Goal: Task Accomplishment & Management: Manage account settings

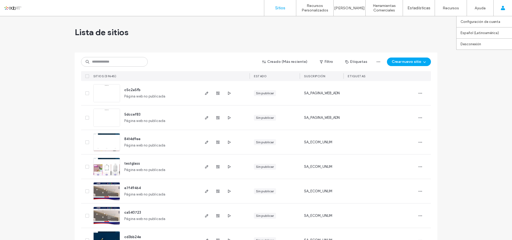
click at [511, 11] on div "Configuración de cuenta Español (Latinoamérica) English Español ([GEOGRAPHIC_DA…" at bounding box center [503, 8] width 19 height 16
click at [359, 34] on div "Lista de sitios" at bounding box center [256, 32] width 363 height 32
click at [116, 61] on input at bounding box center [114, 62] width 67 height 10
paste input "*********"
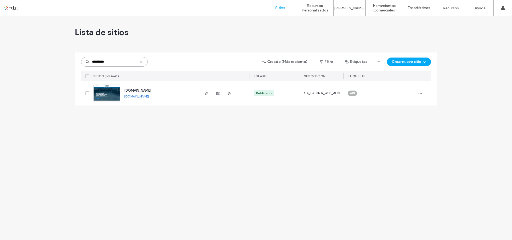
click at [122, 64] on input "*********" at bounding box center [114, 62] width 67 height 10
type input "*********"
click at [88, 96] on div at bounding box center [86, 93] width 10 height 25
click at [88, 94] on icon at bounding box center [87, 94] width 2 height 2
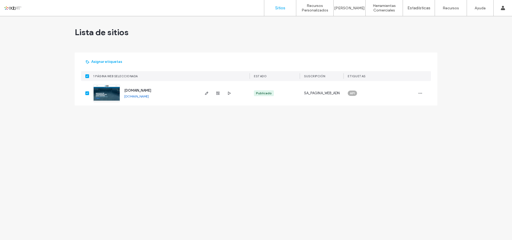
click at [89, 93] on span at bounding box center [87, 94] width 4 height 4
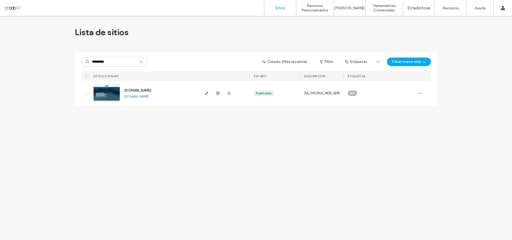
click at [113, 90] on img at bounding box center [107, 103] width 26 height 36
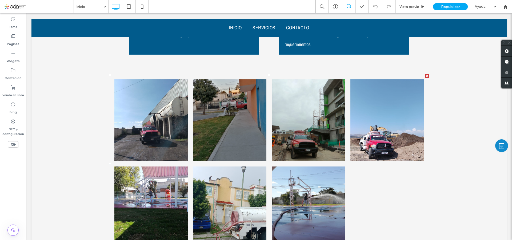
scroll to position [1682, 0]
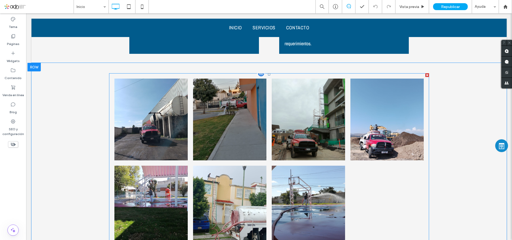
click at [240, 164] on link at bounding box center [230, 207] width 78 height 87
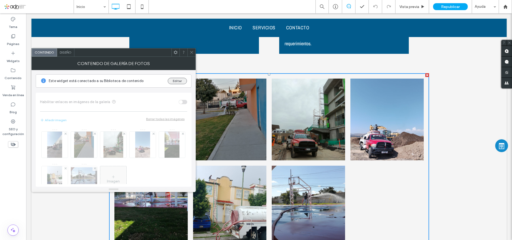
click at [181, 84] on button "Editar" at bounding box center [177, 81] width 19 height 6
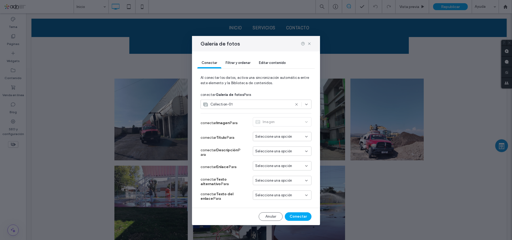
click at [280, 64] on span "Editar contenido" at bounding box center [272, 63] width 27 height 4
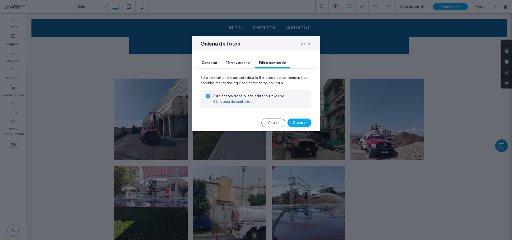
click at [224, 103] on link "Biblioteca de contenido" at bounding box center [233, 101] width 39 height 5
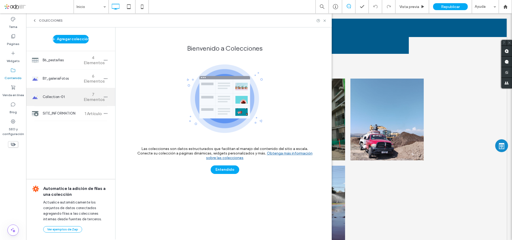
click at [74, 96] on span "Collection-01" at bounding box center [63, 96] width 40 height 5
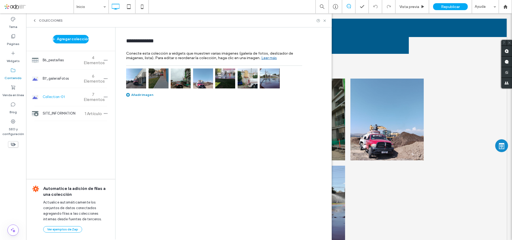
click at [249, 84] on img at bounding box center [248, 79] width 20 height 20
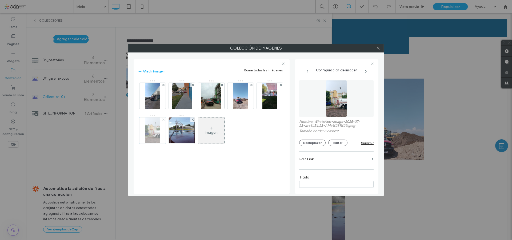
click at [163, 121] on use at bounding box center [163, 120] width 2 height 2
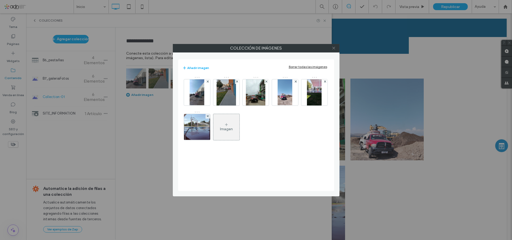
click at [334, 51] on span at bounding box center [334, 48] width 4 height 8
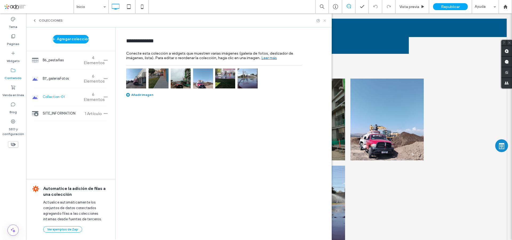
click at [325, 21] on use at bounding box center [325, 20] width 2 height 2
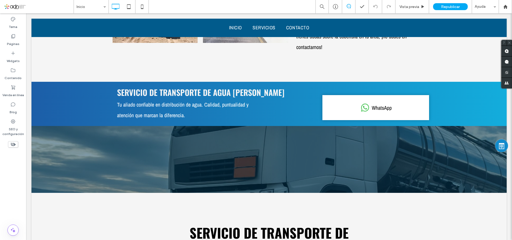
scroll to position [1014, 0]
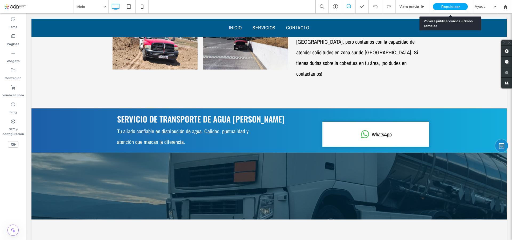
click at [448, 6] on span "Republicar" at bounding box center [450, 7] width 19 height 5
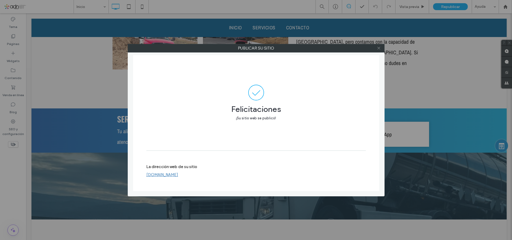
click at [378, 49] on icon at bounding box center [379, 48] width 4 height 4
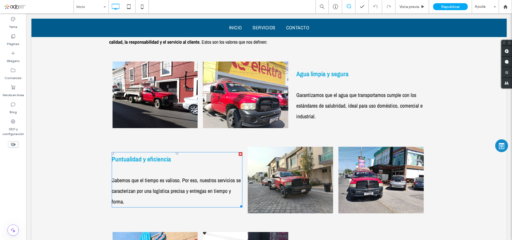
scroll to position [507, 0]
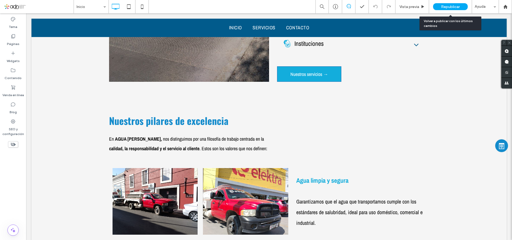
click at [448, 8] on span "Republicar" at bounding box center [450, 7] width 19 height 5
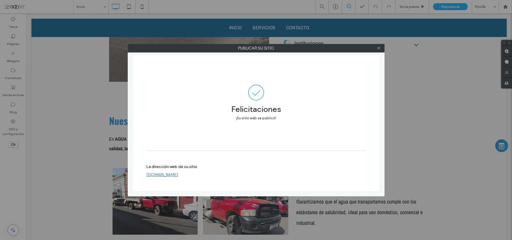
click at [178, 177] on link "www.serviciodetransportedeaguaguzam.com.mx" at bounding box center [163, 175] width 32 height 5
click at [379, 49] on icon at bounding box center [379, 48] width 4 height 4
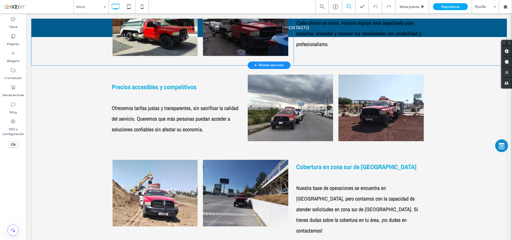
scroll to position [827, 0]
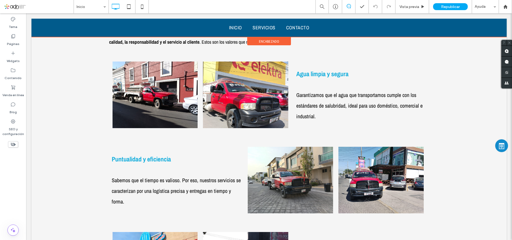
click at [295, 27] on div at bounding box center [269, 28] width 476 height 18
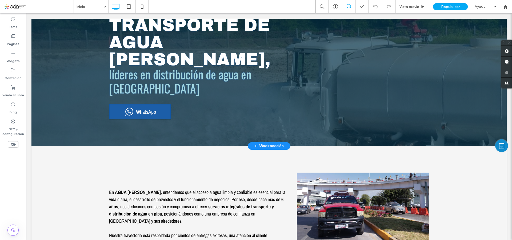
scroll to position [0, 0]
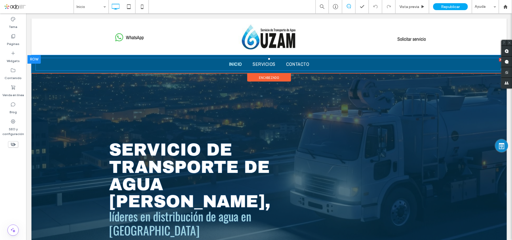
click at [230, 62] on span "INICIO" at bounding box center [235, 65] width 13 height 10
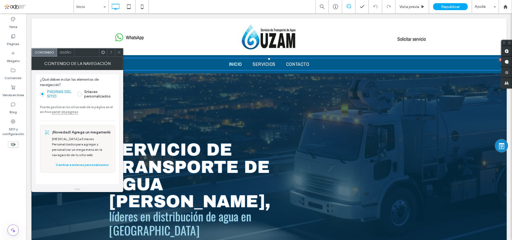
click at [121, 51] on icon at bounding box center [119, 52] width 4 height 4
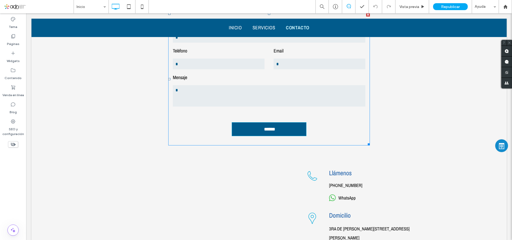
scroll to position [2055, 0]
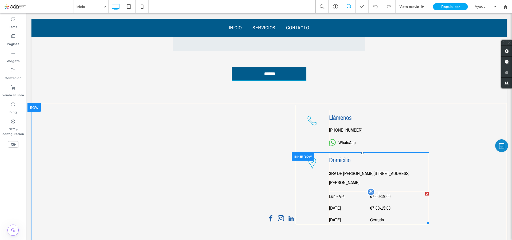
click at [360, 204] on dt "Sábado" at bounding box center [349, 208] width 40 height 9
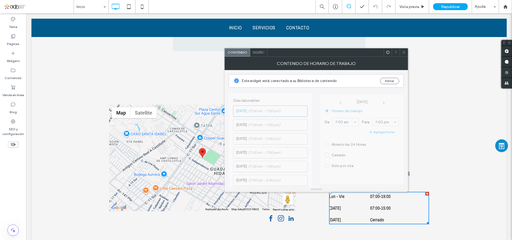
click at [389, 56] on span at bounding box center [388, 53] width 4 height 8
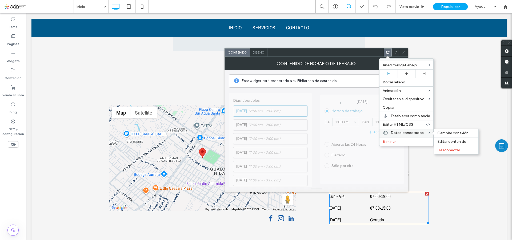
click at [409, 133] on span "Datos conectados" at bounding box center [407, 133] width 33 height 5
click at [450, 148] on div "Desconectar" at bounding box center [457, 150] width 44 height 9
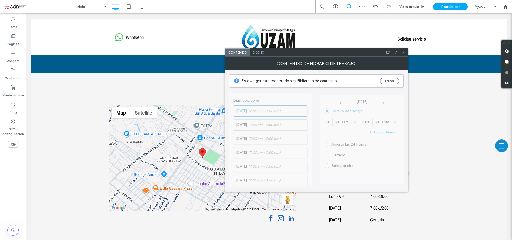
click at [404, 53] on icon at bounding box center [404, 52] width 4 height 4
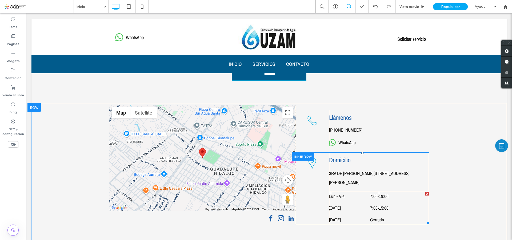
click at [378, 192] on dd "7:00 - 19:00" at bounding box center [399, 196] width 59 height 9
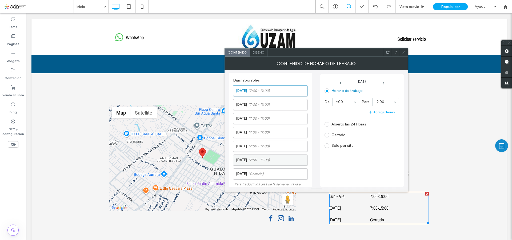
click at [266, 155] on label "Sábado (7:00 - 15:00)" at bounding box center [271, 160] width 71 height 11
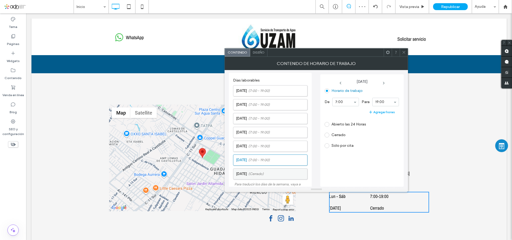
click at [274, 178] on label "Domingo (Cerrado)" at bounding box center [271, 174] width 71 height 11
click at [329, 92] on span at bounding box center [327, 91] width 5 height 5
click at [347, 102] on input at bounding box center [345, 102] width 18 height 4
click at [406, 55] on span at bounding box center [404, 53] width 4 height 8
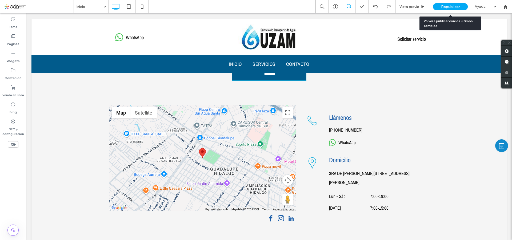
click at [451, 7] on span "Republicar" at bounding box center [450, 7] width 19 height 5
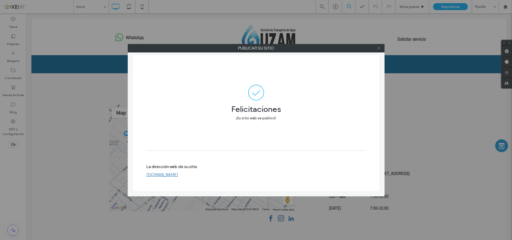
click at [378, 49] on use at bounding box center [379, 48] width 3 height 3
